Goal: Task Accomplishment & Management: Complete application form

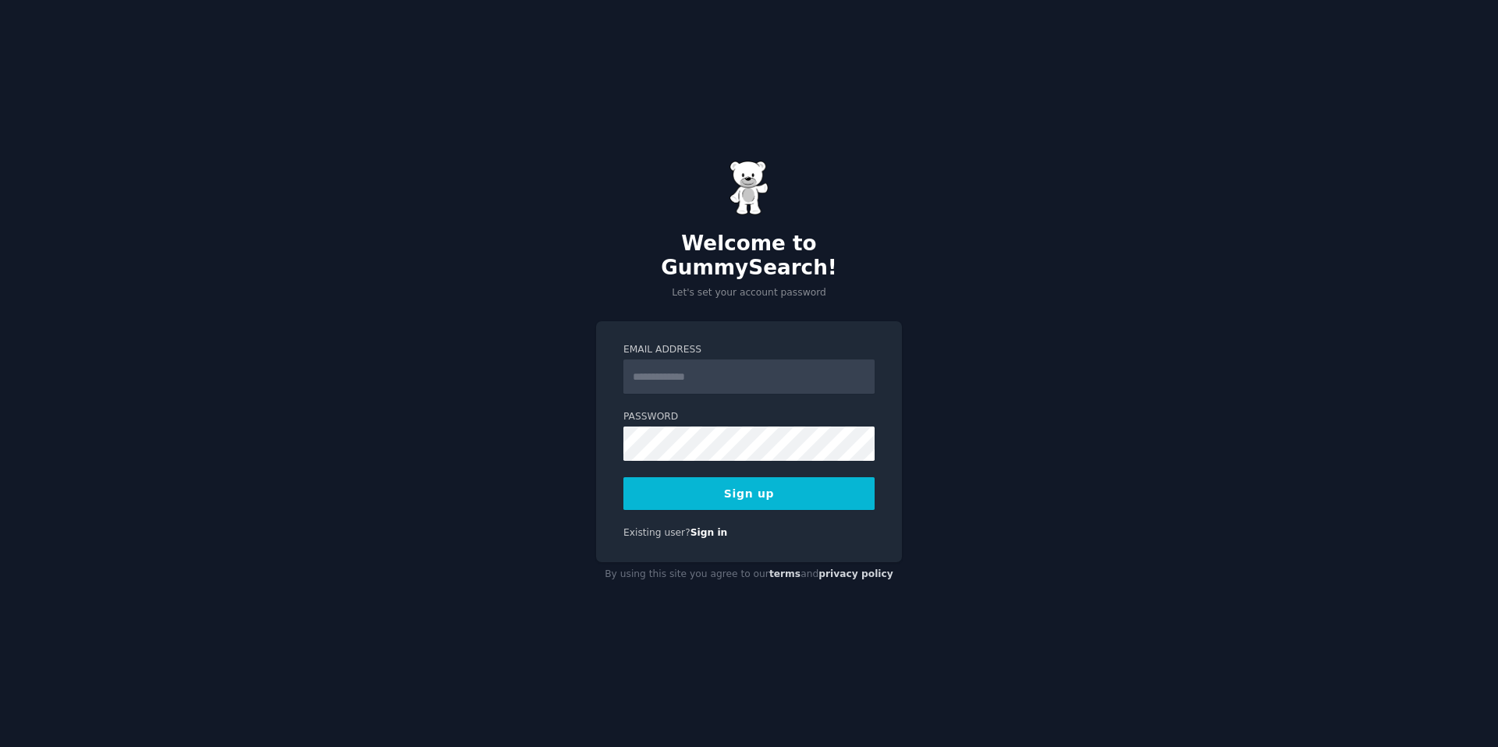
type input "**********"
click at [833, 477] on button "Sign up" at bounding box center [748, 493] width 251 height 33
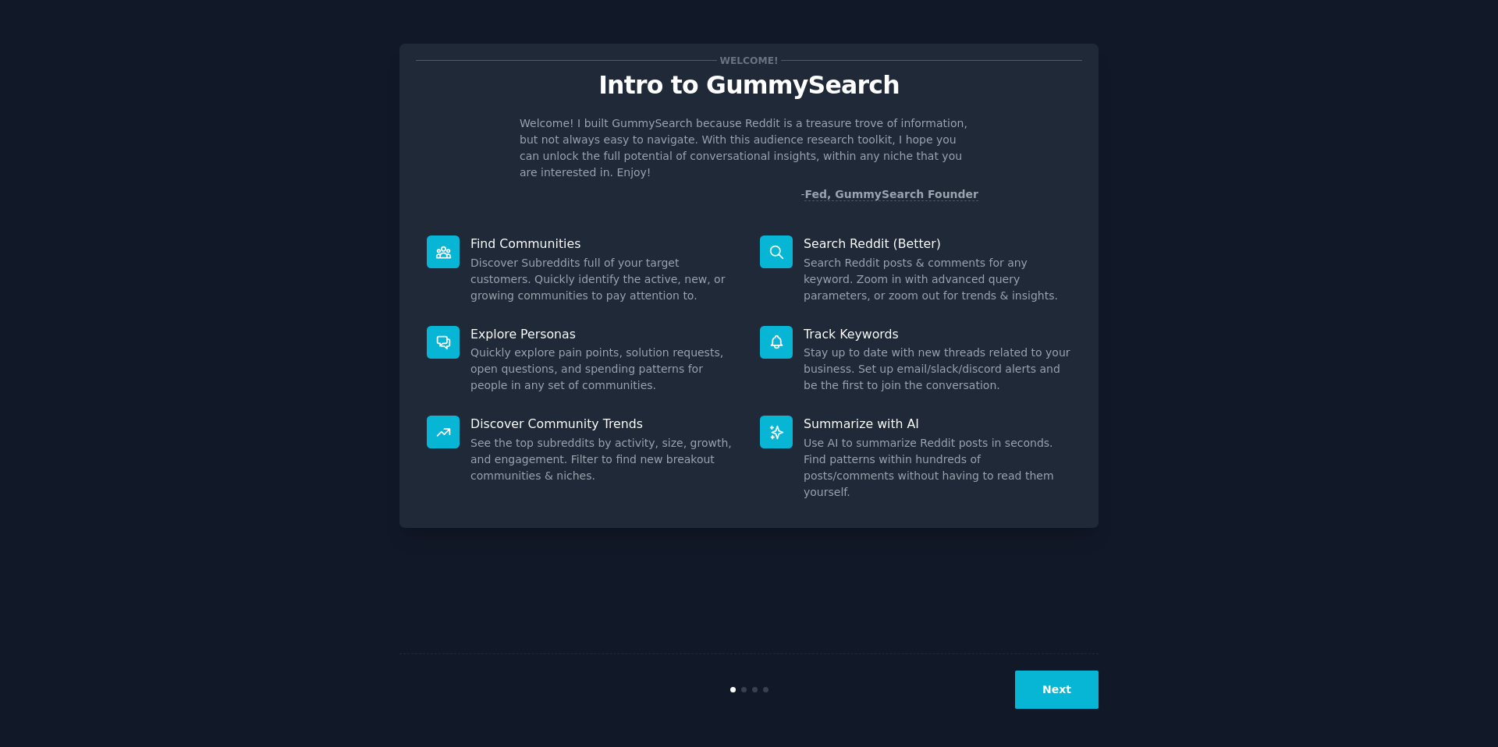
click at [1075, 692] on button "Next" at bounding box center [1056, 690] width 83 height 38
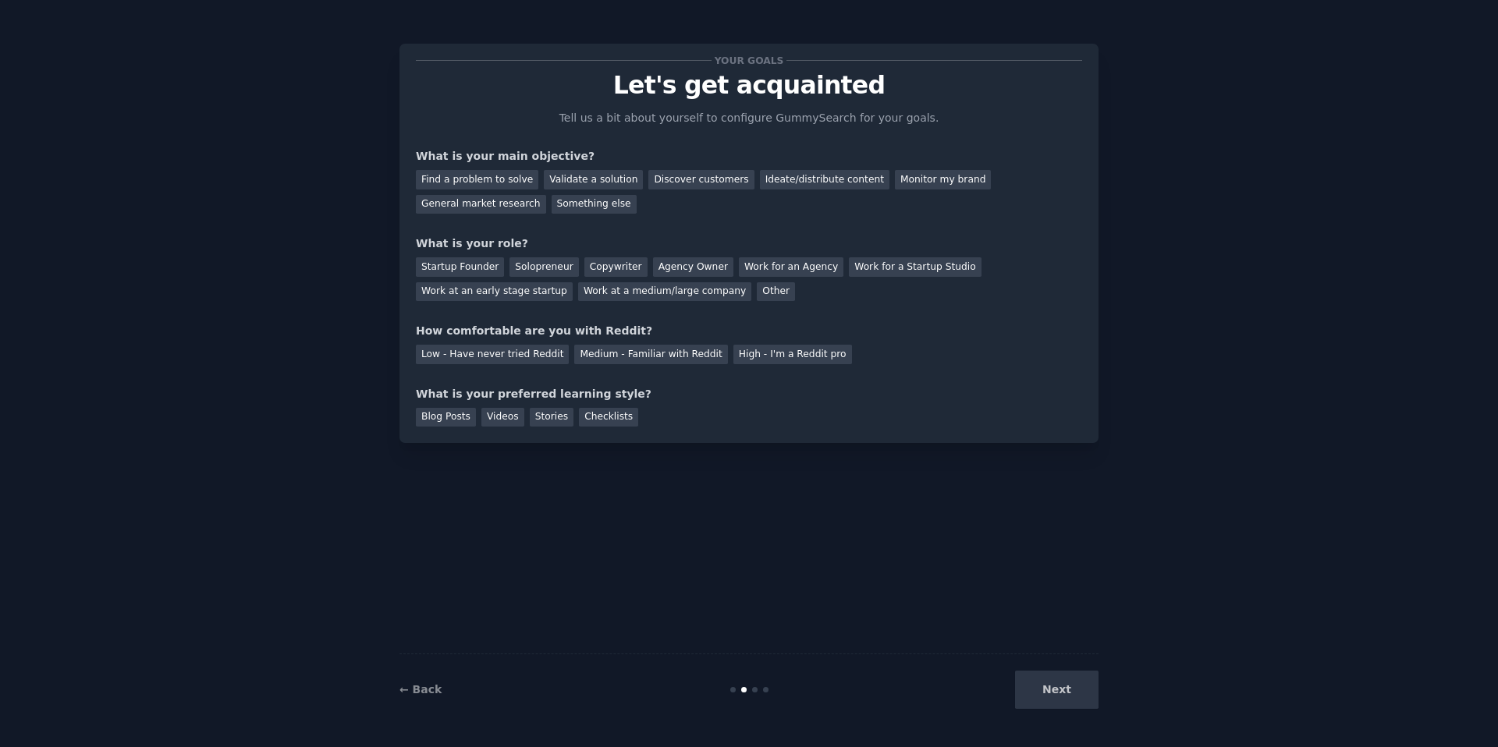
click at [1075, 692] on div "Next" at bounding box center [981, 690] width 233 height 38
click at [1068, 693] on div "Next" at bounding box center [981, 690] width 233 height 38
click at [1067, 692] on div "Next" at bounding box center [981, 690] width 233 height 38
click at [934, 619] on div "Your goals Let's get acquainted Tell us a bit about yourself to configure Gummy…" at bounding box center [748, 374] width 699 height 704
click at [1044, 690] on div "Next" at bounding box center [981, 690] width 233 height 38
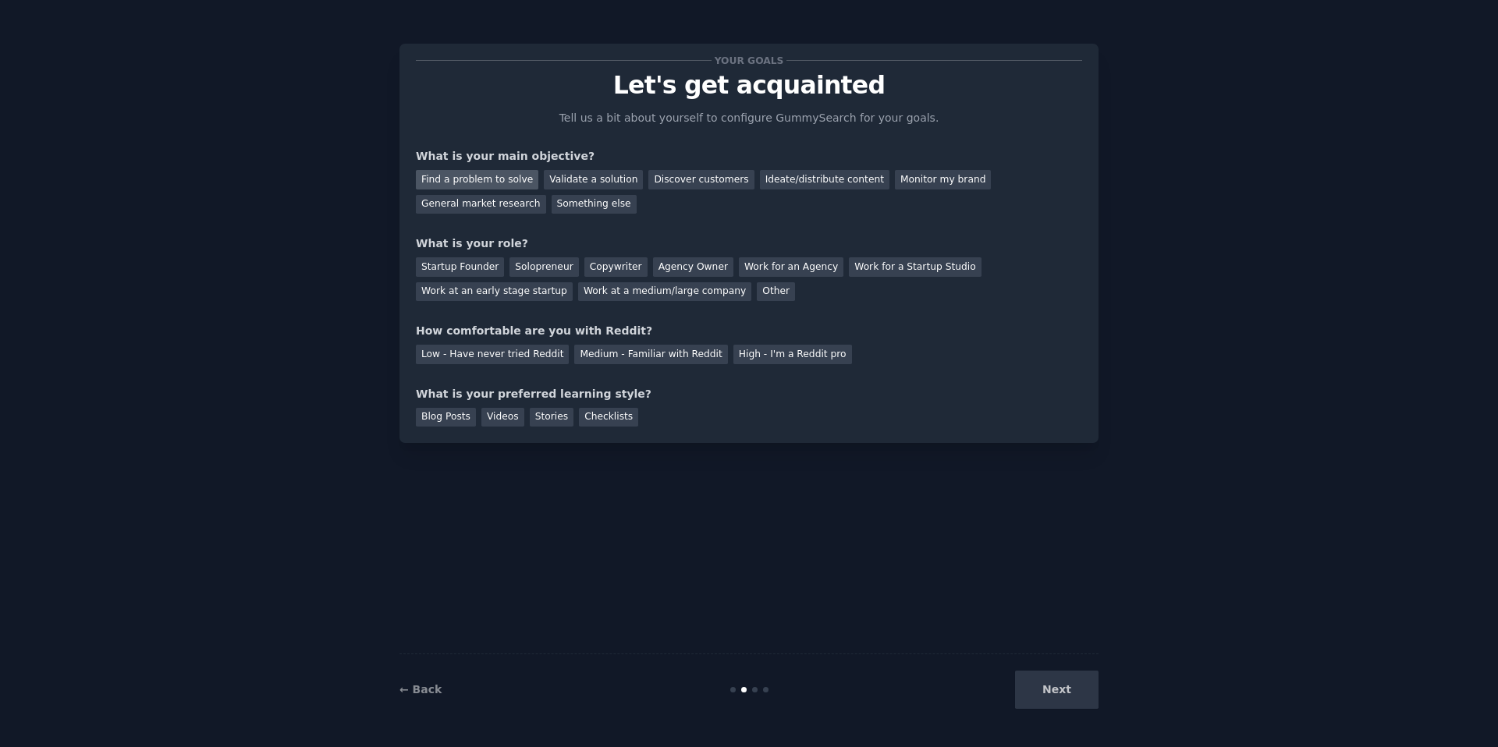
click at [491, 182] on div "Find a problem to solve" at bounding box center [477, 180] width 122 height 20
click at [563, 183] on div "Validate a solution" at bounding box center [593, 180] width 99 height 20
click at [661, 183] on div "Discover customers" at bounding box center [700, 180] width 105 height 20
click at [476, 176] on div "Find a problem to solve" at bounding box center [477, 180] width 122 height 20
click at [1089, 691] on div "Next" at bounding box center [981, 690] width 233 height 38
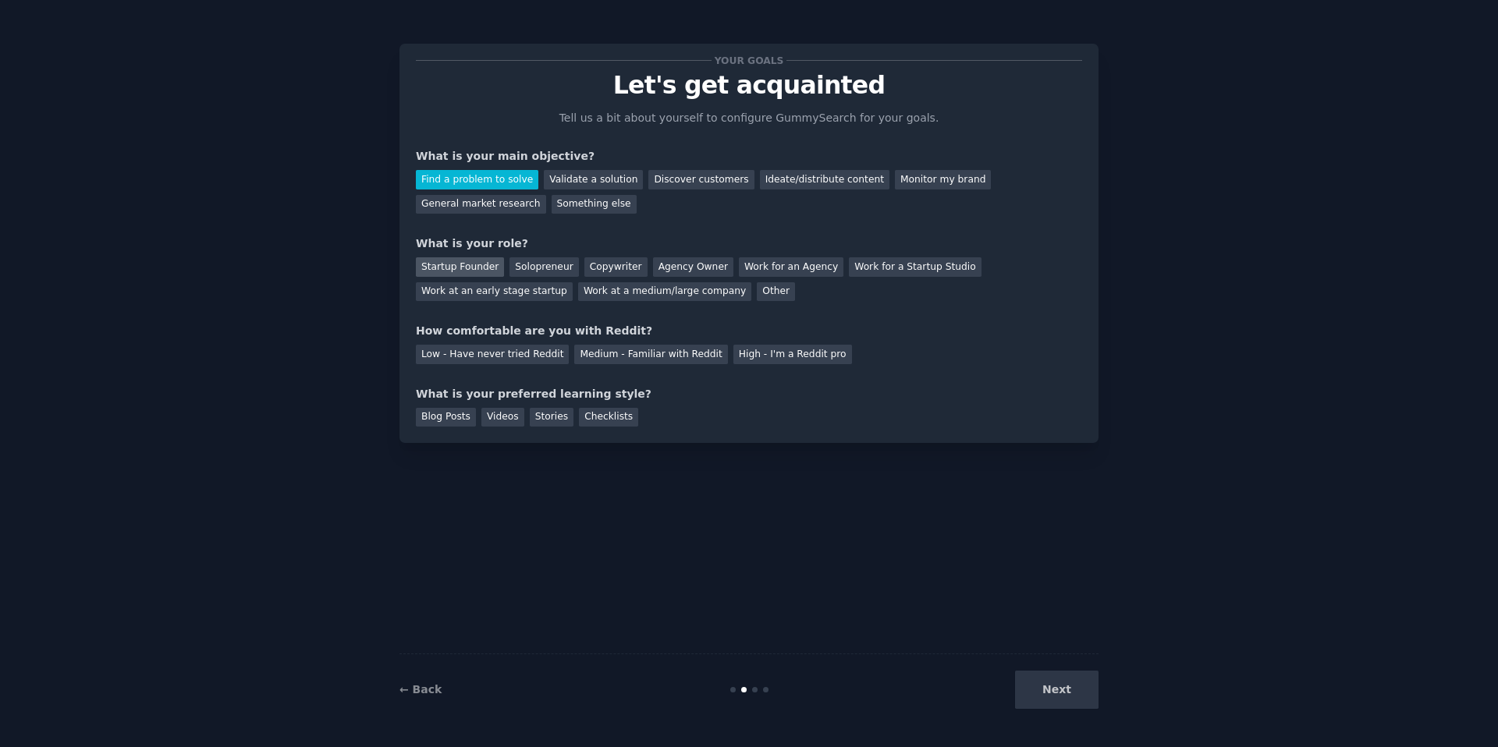
click at [464, 271] on div "Startup Founder" at bounding box center [460, 267] width 88 height 20
click at [543, 356] on div "Low - Have never tried Reddit" at bounding box center [492, 355] width 153 height 20
click at [622, 356] on div "Medium - Familiar with Reddit" at bounding box center [650, 355] width 153 height 20
click at [465, 420] on div "Blog Posts" at bounding box center [446, 418] width 60 height 20
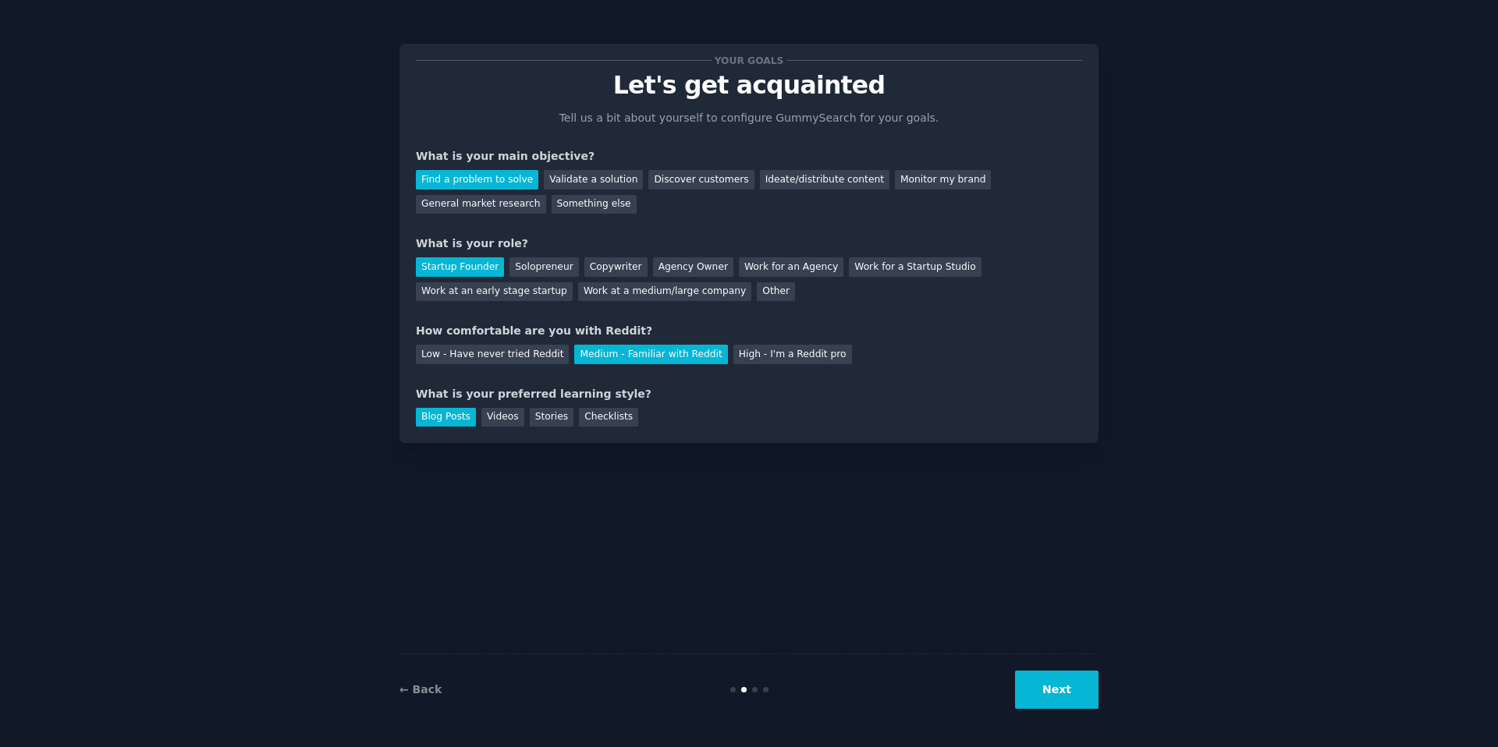
click at [1046, 687] on button "Next" at bounding box center [1056, 690] width 83 height 38
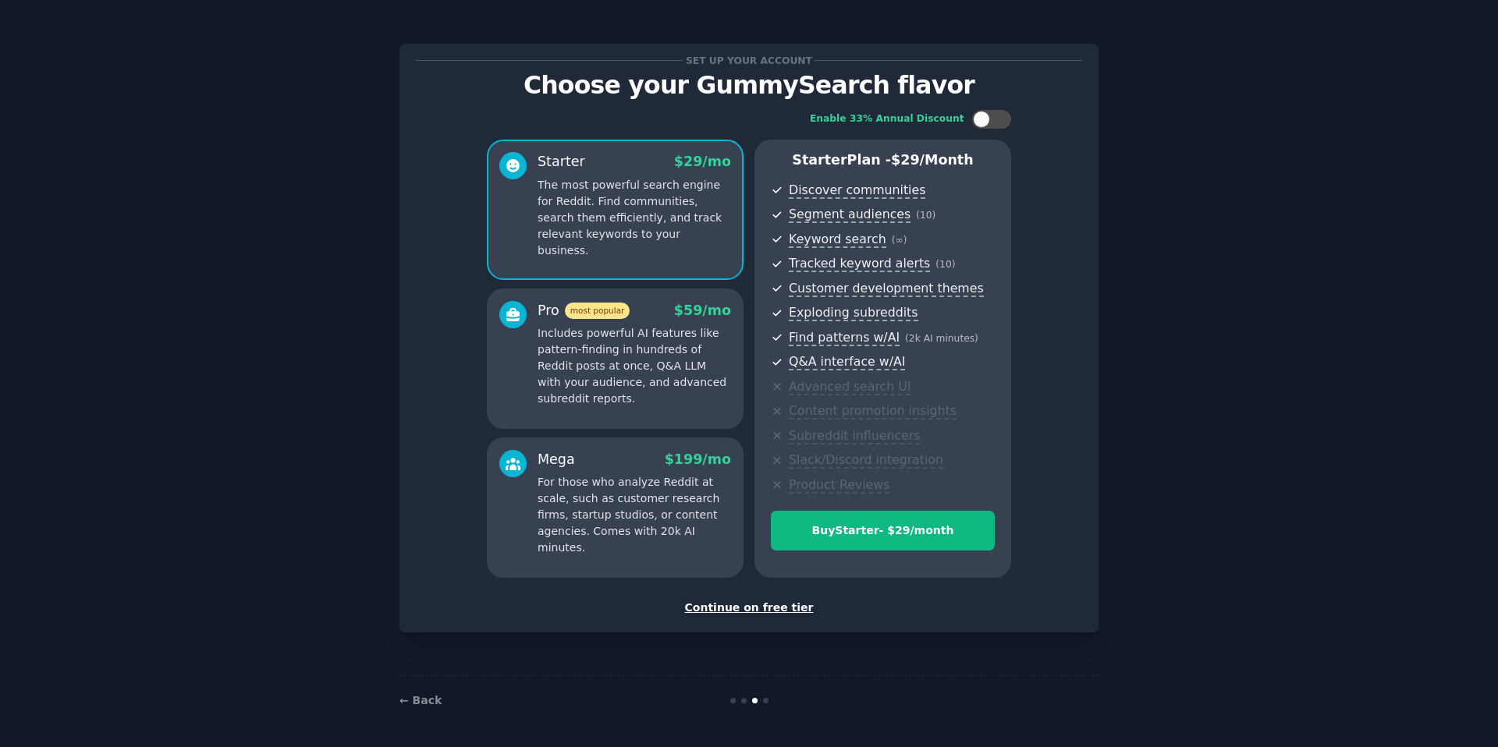
click at [777, 609] on div "Continue on free tier" at bounding box center [749, 608] width 666 height 16
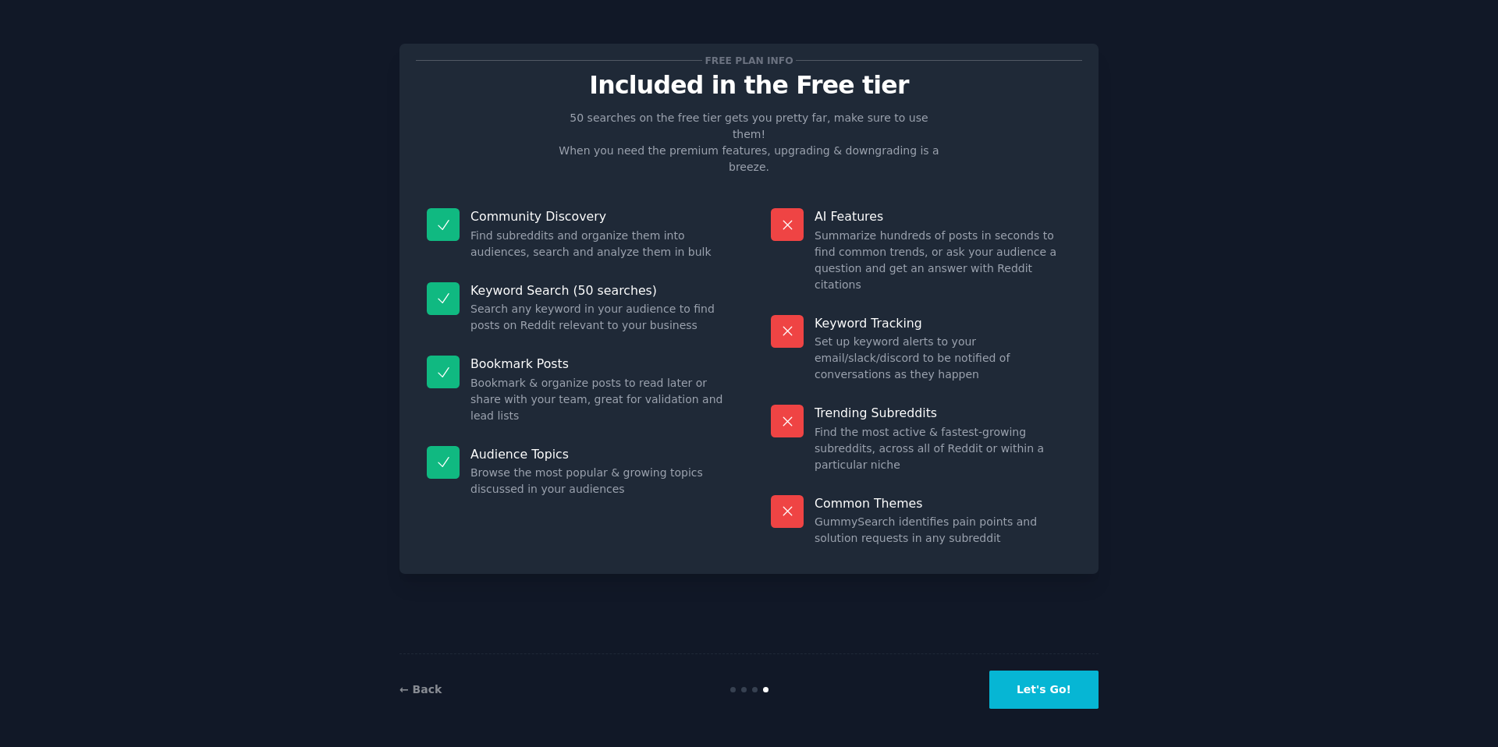
click at [1016, 714] on div "← Back Let's Go!" at bounding box center [748, 690] width 699 height 72
click at [1026, 707] on button "Let's Go!" at bounding box center [1043, 690] width 109 height 38
